Goal: Register for event/course

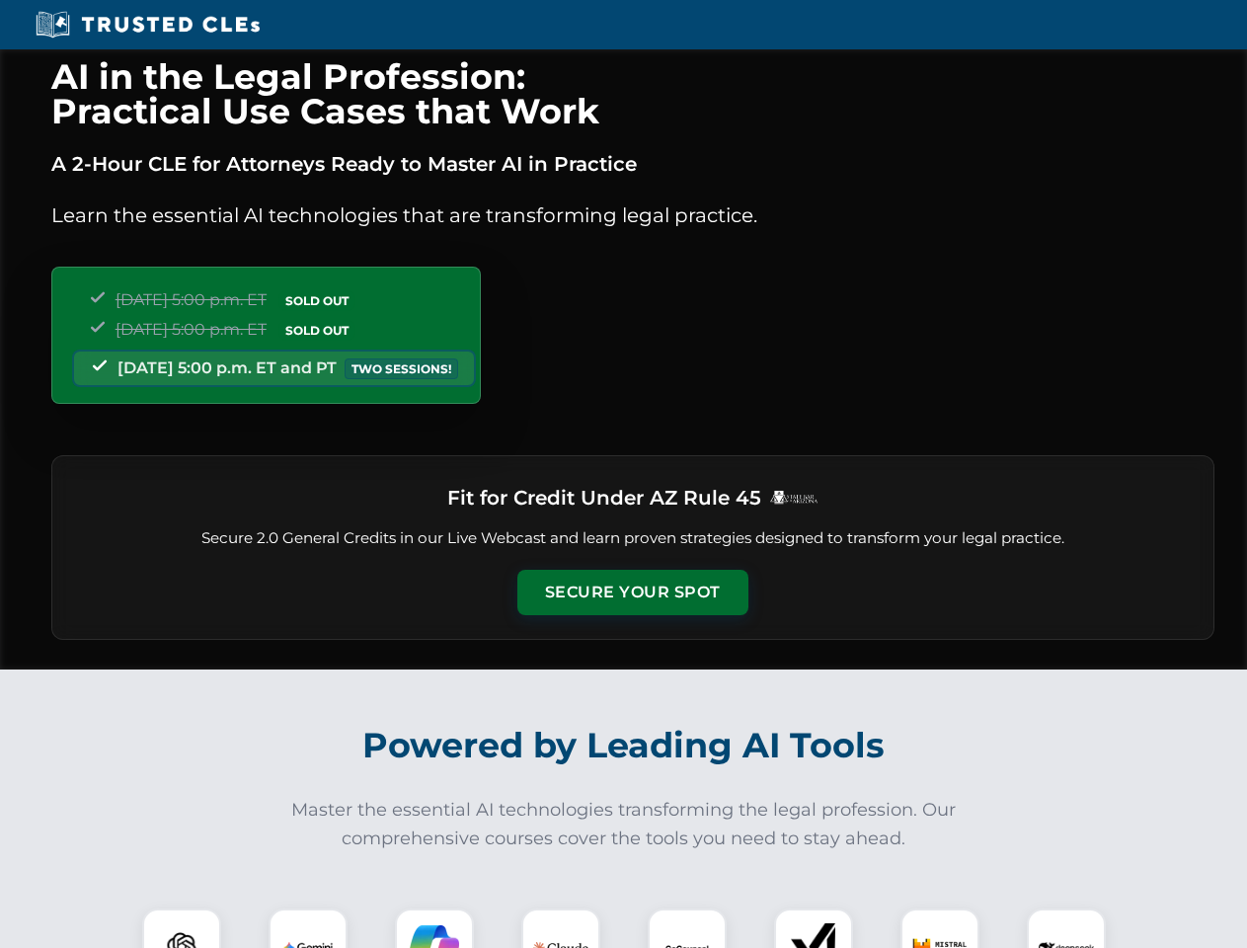
click at [632, 593] on button "Secure Your Spot" at bounding box center [633, 592] width 231 height 45
click at [182, 928] on img at bounding box center [181, 948] width 57 height 57
click at [308, 928] on img at bounding box center [307, 948] width 49 height 49
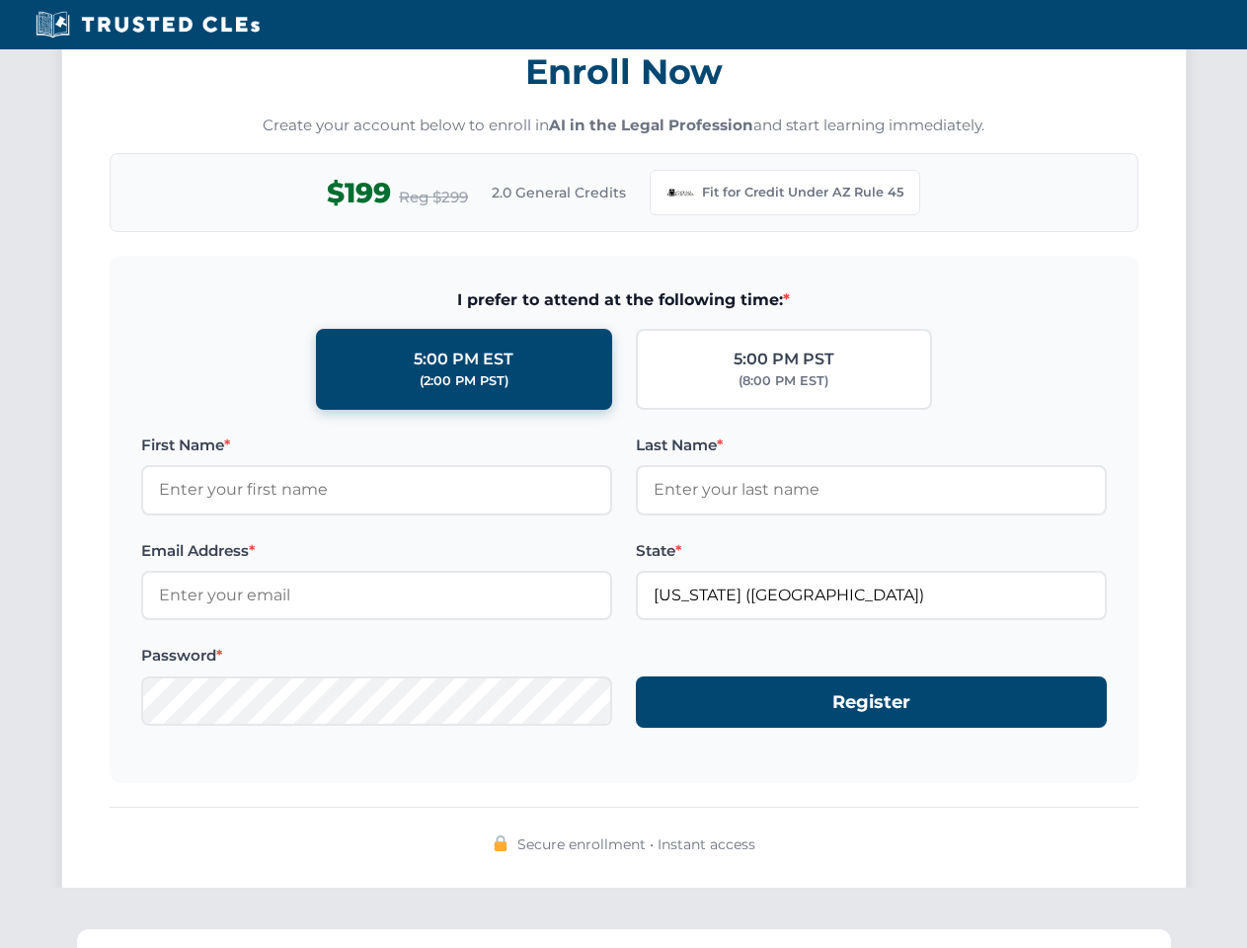
scroll to position [1925, 0]
